Goal: Information Seeking & Learning: Learn about a topic

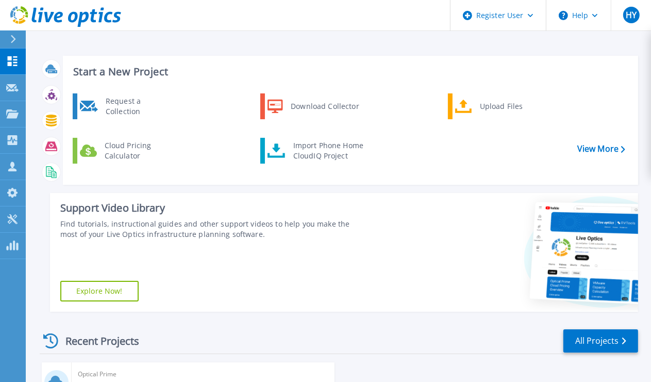
click at [233, 269] on div "Support Video Library Find tutorials, instructional guides and other support vi…" at bounding box center [208, 252] width 316 height 119
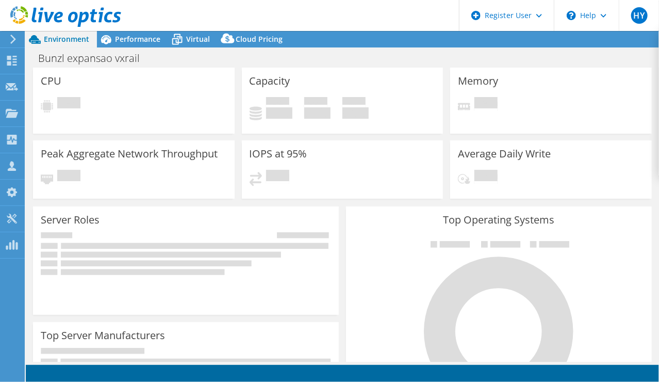
select select "[GEOGRAPHIC_DATA]"
select select "USD"
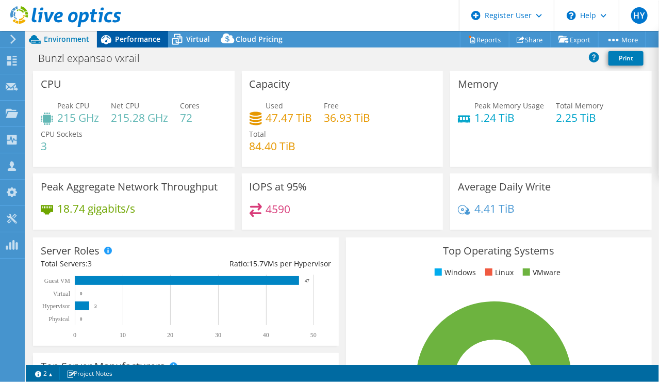
click at [156, 45] on div "Performance" at bounding box center [132, 39] width 71 height 17
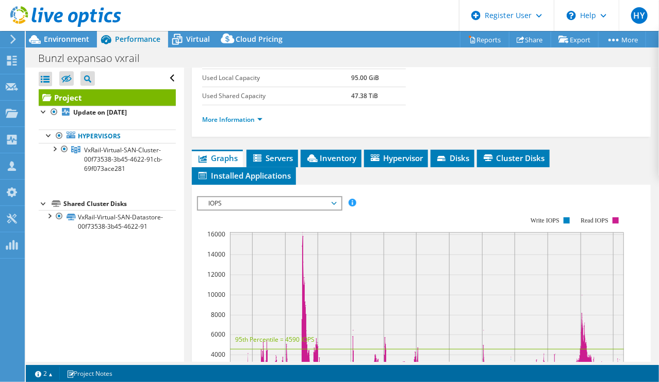
scroll to position [258, 0]
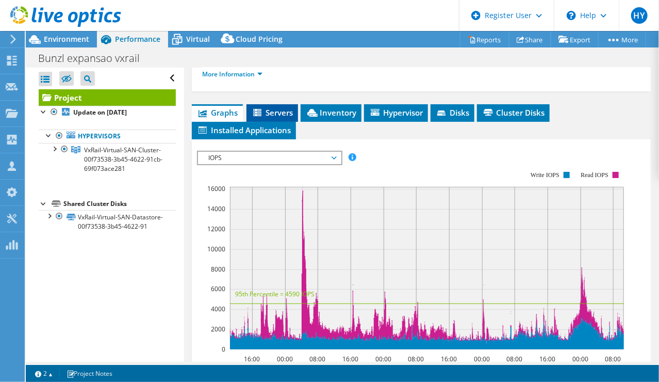
click at [283, 108] on span "Servers" at bounding box center [272, 112] width 41 height 10
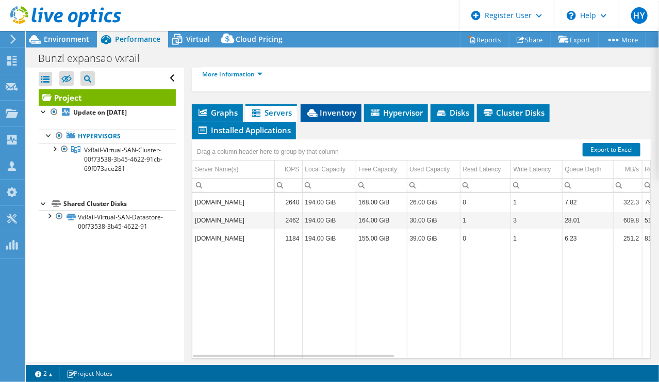
click at [314, 104] on li "Inventory" at bounding box center [331, 113] width 61 height 18
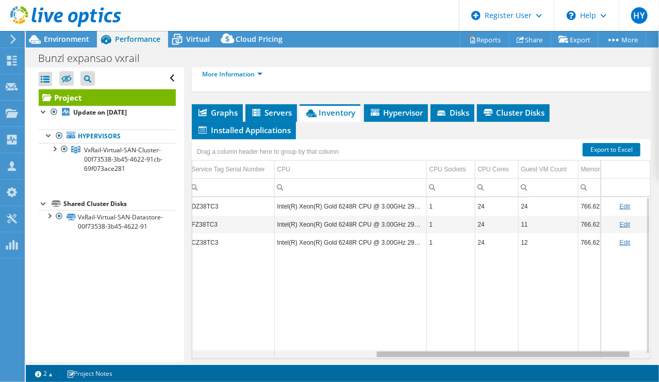
scroll to position [0, 336]
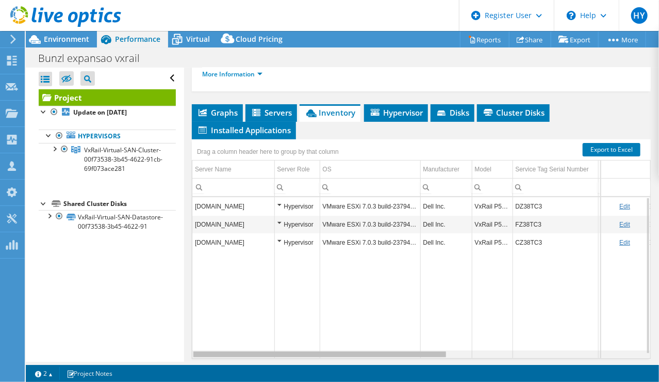
drag, startPoint x: 416, startPoint y: 352, endPoint x: 342, endPoint y: 332, distance: 75.9
click at [346, 333] on body "HY Dell User [PERSON_NAME] [PERSON_NAME][EMAIL_ADDRESS][DOMAIN_NAME] Dell My Pr…" at bounding box center [329, 191] width 659 height 382
click at [394, 204] on td "VMware ESXi 7.0.3 build-23794027" at bounding box center [370, 206] width 101 height 18
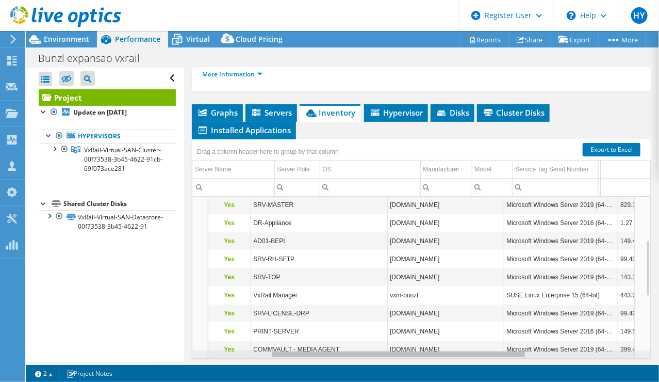
drag, startPoint x: 378, startPoint y: 352, endPoint x: 263, endPoint y: 349, distance: 115.0
click at [263, 349] on body "HY Dell User [PERSON_NAME] [PERSON_NAME][EMAIL_ADDRESS][DOMAIN_NAME] Dell My Pr…" at bounding box center [329, 191] width 659 height 382
